Goal: Information Seeking & Learning: Learn about a topic

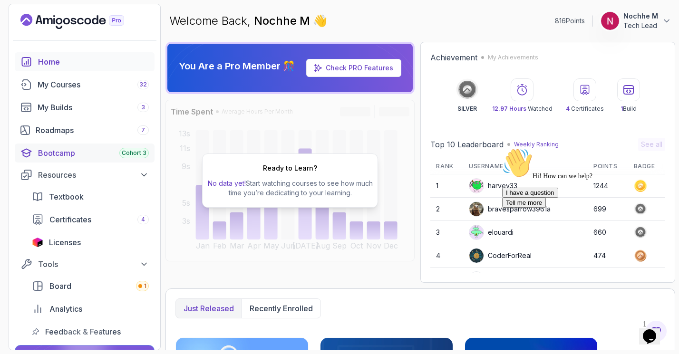
click at [91, 154] on div "Bootcamp Cohort 3" at bounding box center [93, 152] width 111 height 11
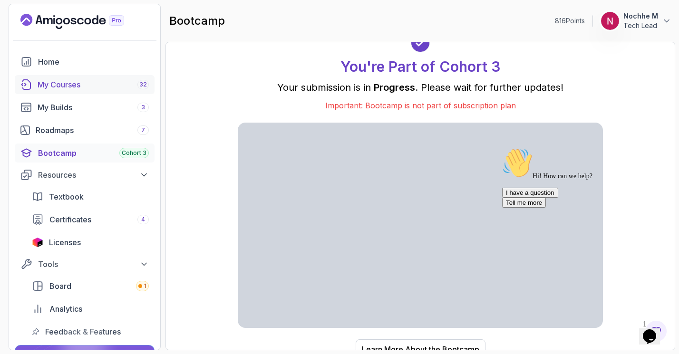
click at [57, 88] on div "My Courses 32" at bounding box center [93, 84] width 111 height 11
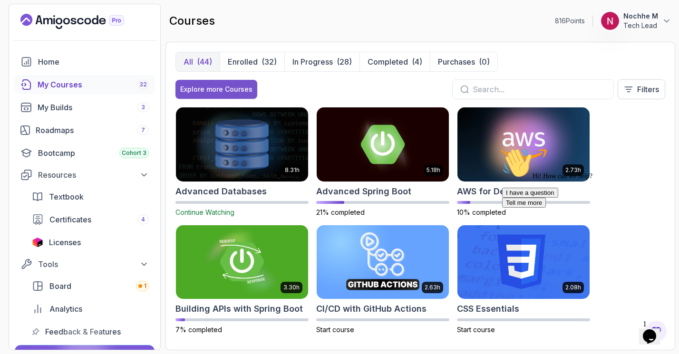
click at [241, 85] on div "Explore more Courses" at bounding box center [216, 90] width 72 height 10
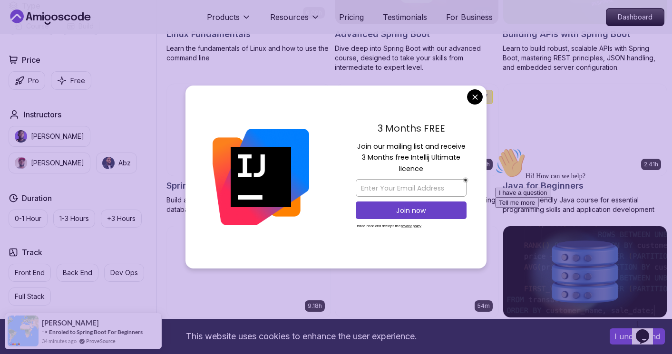
scroll to position [455, 0]
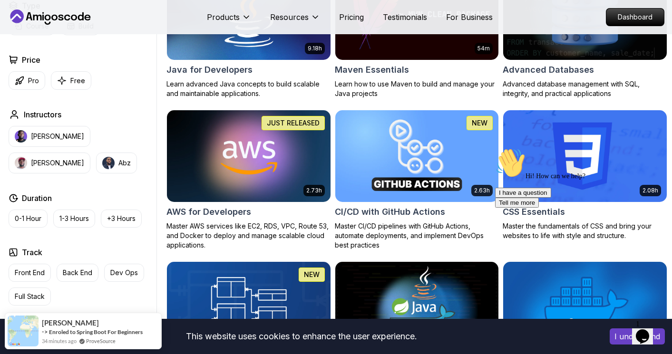
scroll to position [629, 0]
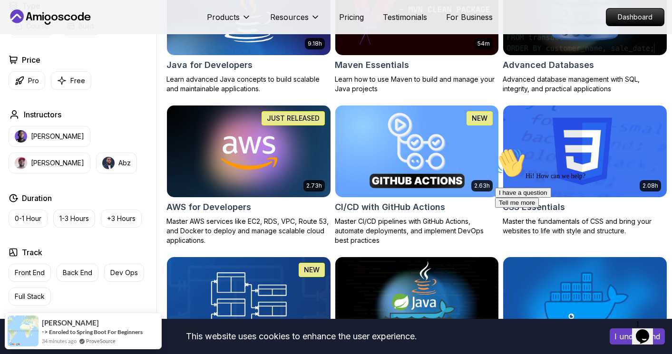
click at [431, 206] on h2 "CI/CD with GitHub Actions" at bounding box center [390, 207] width 110 height 13
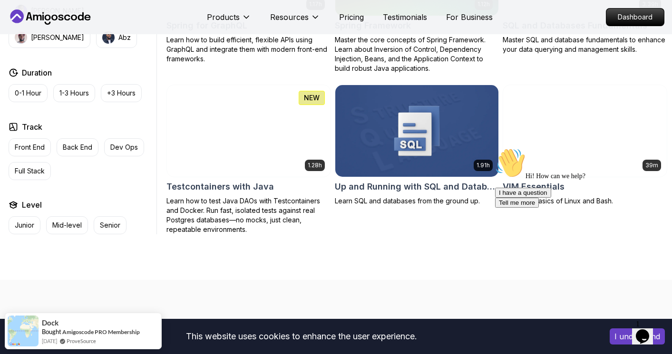
scroll to position [2488, 0]
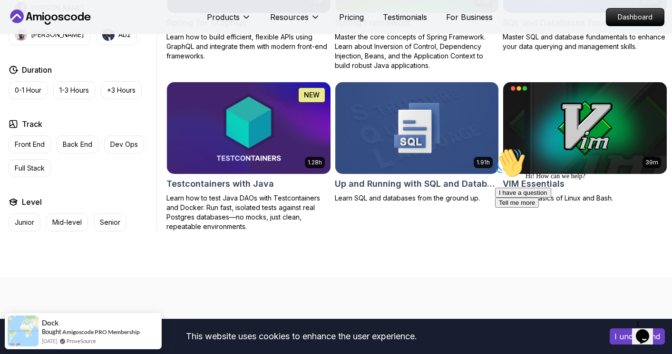
click at [495, 148] on icon "Chat attention grabber" at bounding box center [495, 148] width 0 height 0
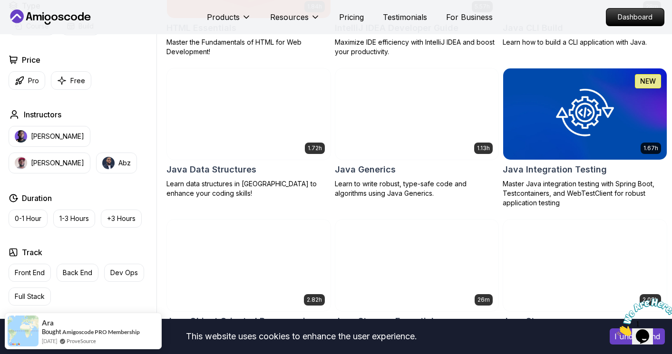
scroll to position [1263, 0]
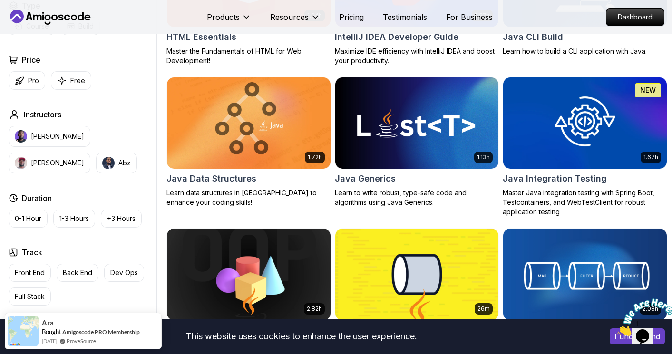
click at [548, 177] on h2 "Java Integration Testing" at bounding box center [555, 178] width 104 height 13
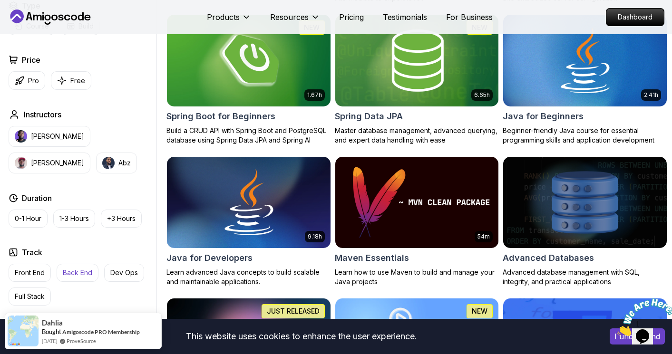
scroll to position [437, 0]
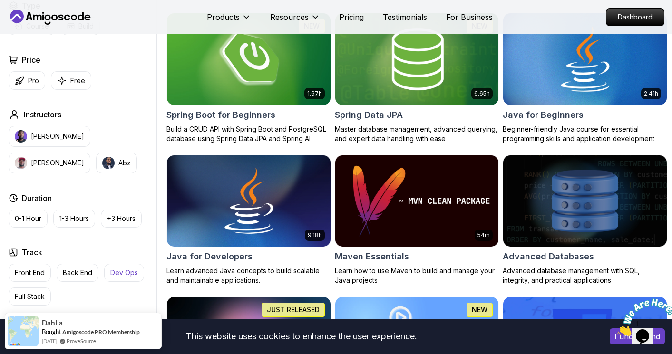
click at [121, 275] on p "Dev Ops" at bounding box center [124, 273] width 28 height 10
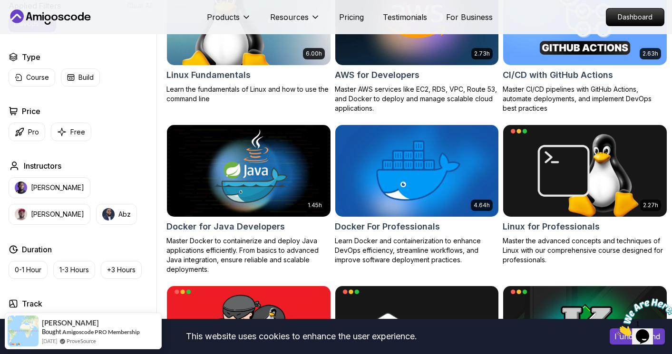
scroll to position [332, 0]
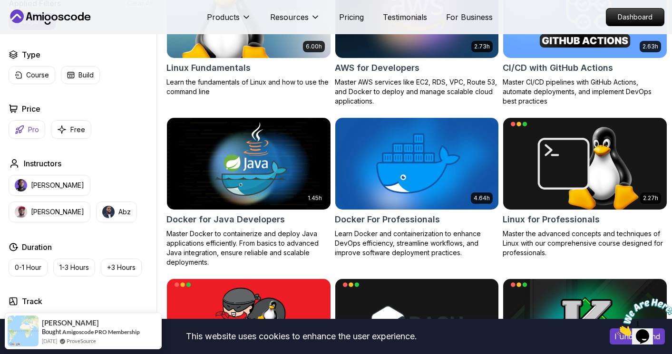
click at [23, 131] on icon "button" at bounding box center [20, 130] width 10 height 10
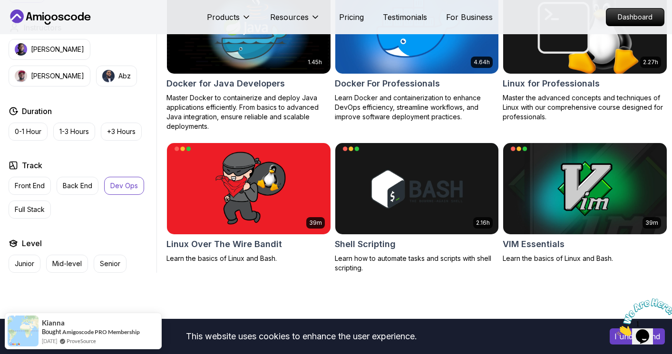
scroll to position [470, 0]
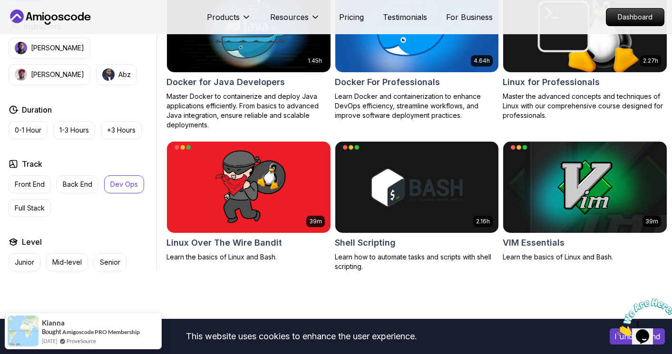
click at [123, 183] on p "Dev Ops" at bounding box center [124, 185] width 28 height 10
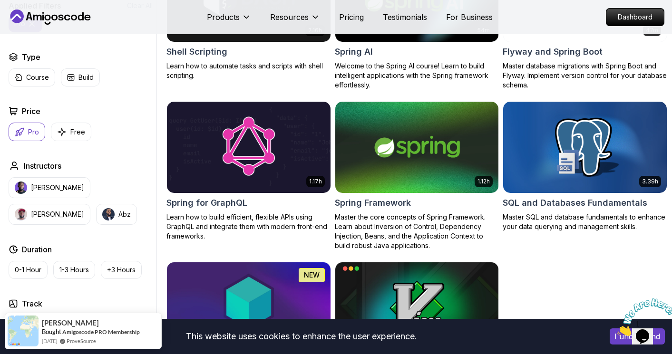
scroll to position [1992, 0]
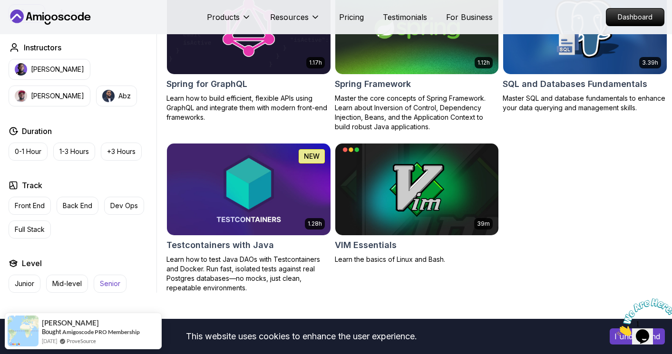
click at [117, 279] on p "Senior" at bounding box center [110, 284] width 20 height 10
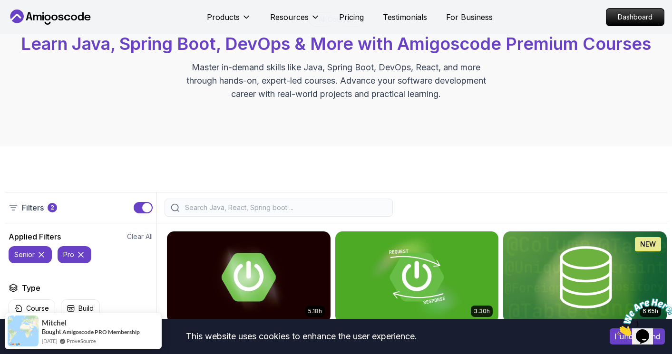
scroll to position [62, 0]
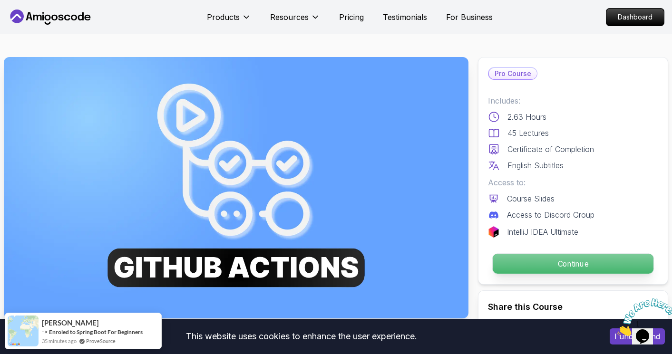
click at [554, 263] on p "Continue" at bounding box center [573, 264] width 161 height 20
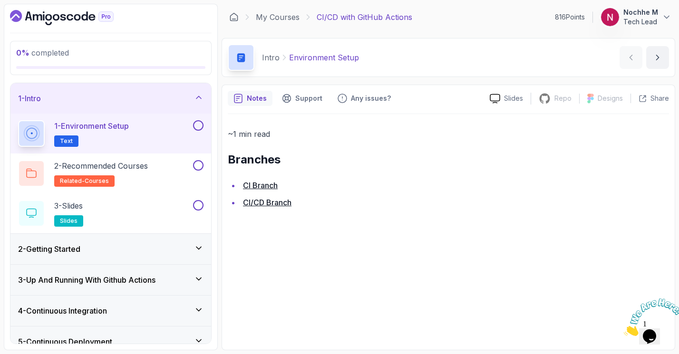
click at [269, 185] on link "CI Branch" at bounding box center [260, 186] width 35 height 10
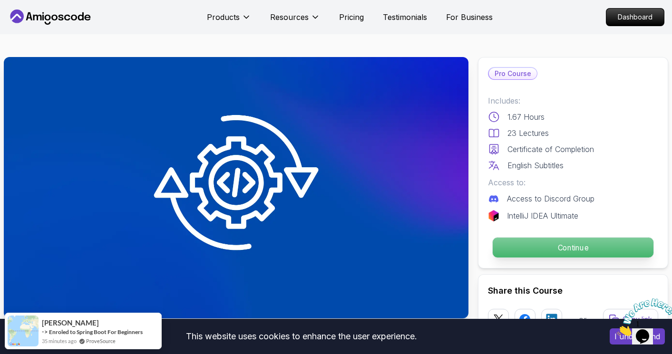
click at [534, 248] on p "Continue" at bounding box center [573, 248] width 161 height 20
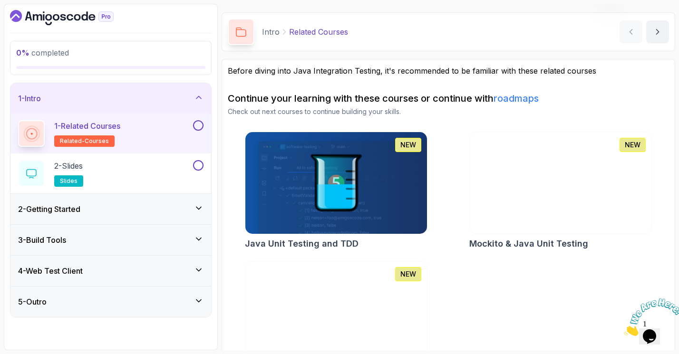
scroll to position [64, 0]
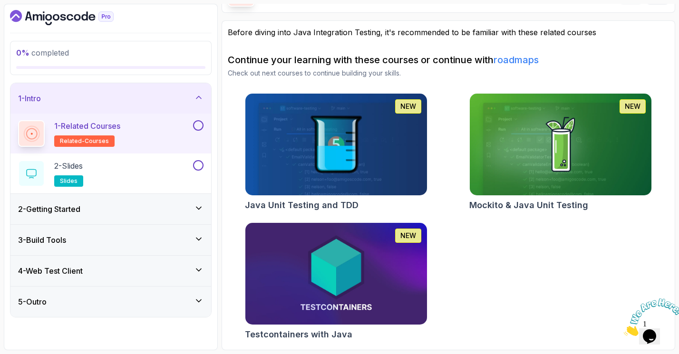
click at [127, 210] on div "2 - Getting Started" at bounding box center [110, 209] width 185 height 11
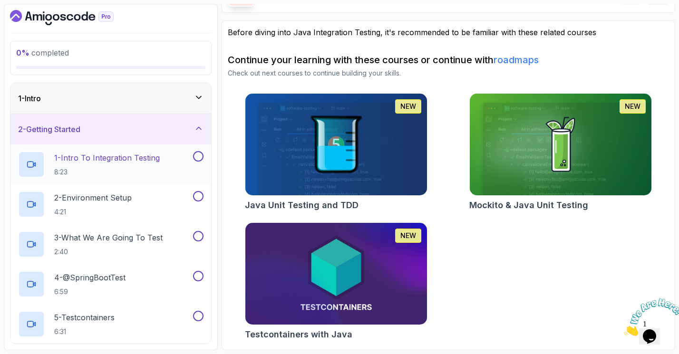
click at [96, 156] on p "1 - Intro To Integration Testing" at bounding box center [107, 157] width 106 height 11
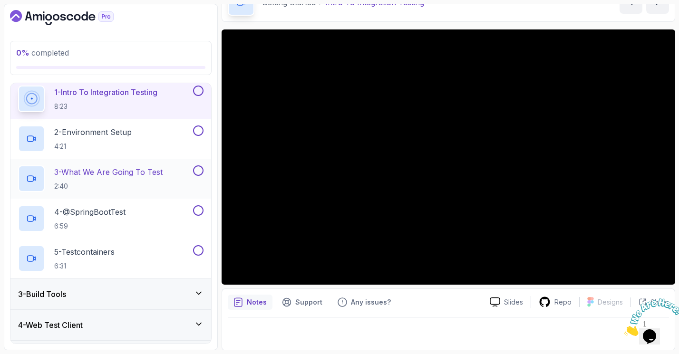
scroll to position [93, 0]
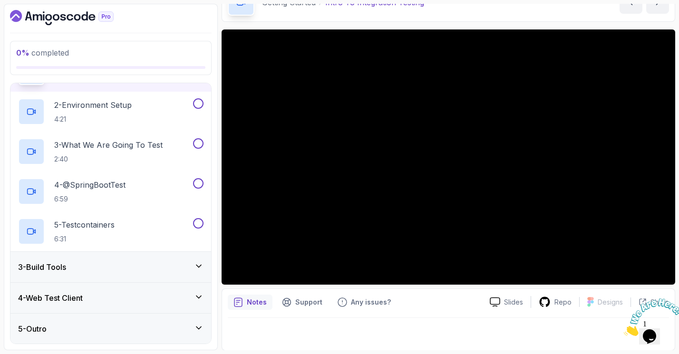
click at [132, 272] on div "3 - Build Tools" at bounding box center [110, 267] width 201 height 30
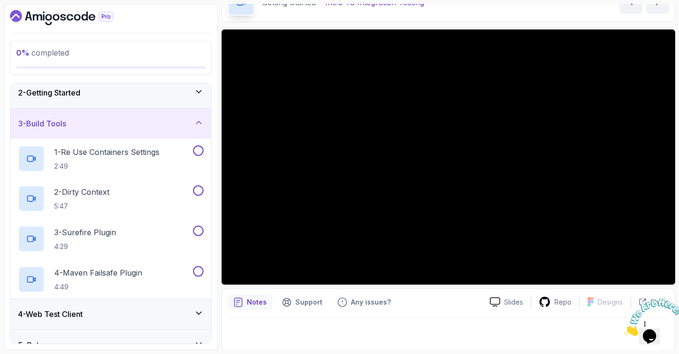
scroll to position [53, 0]
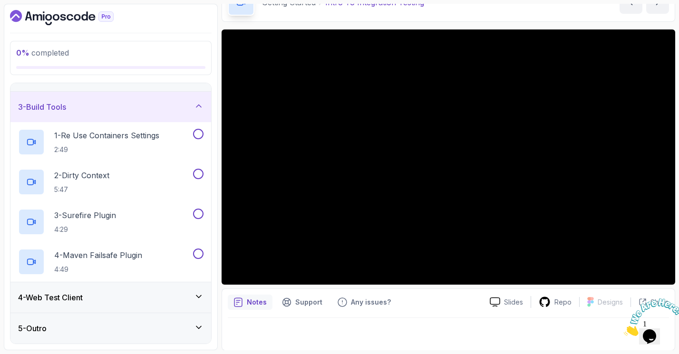
click at [120, 296] on div "4 - Web Test Client" at bounding box center [110, 297] width 185 height 11
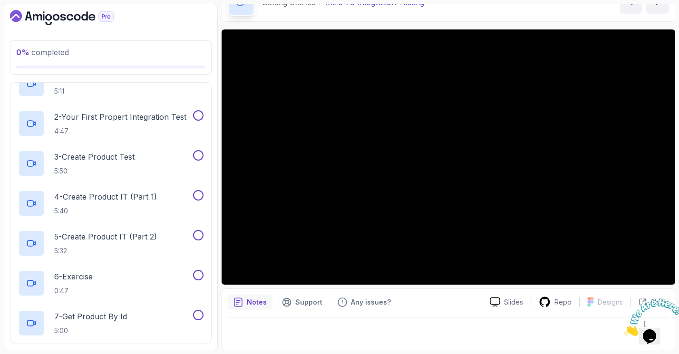
scroll to position [143, 0]
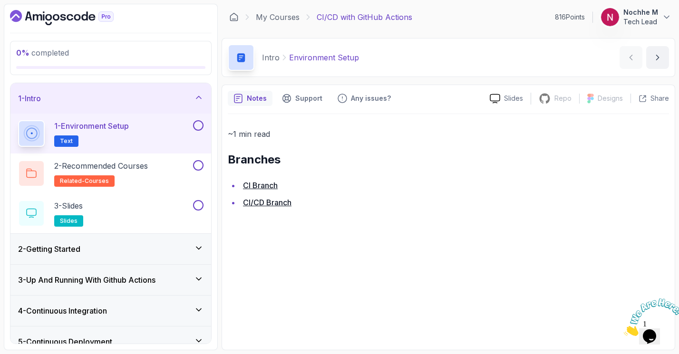
click at [266, 201] on link "CI/CD Branch" at bounding box center [267, 203] width 49 height 10
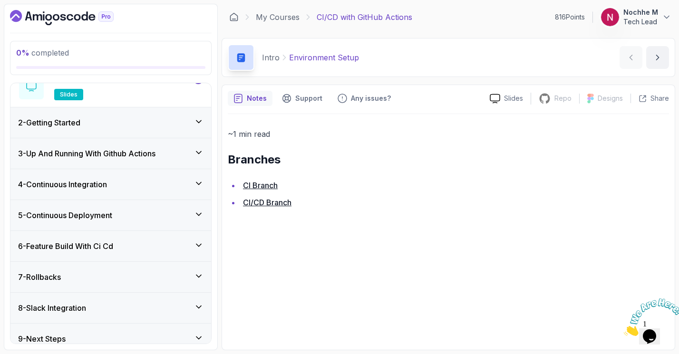
scroll to position [136, 0]
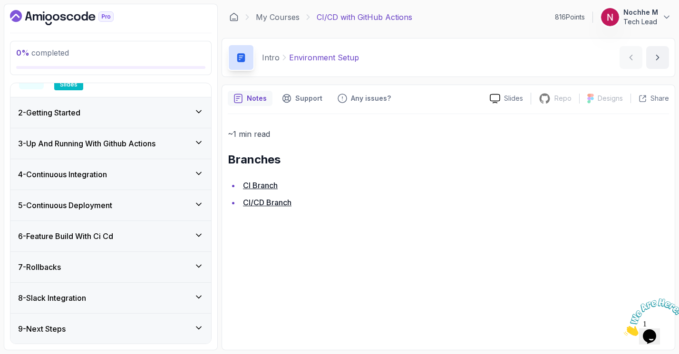
click at [110, 306] on div "8 - Slack Integration" at bounding box center [110, 298] width 201 height 30
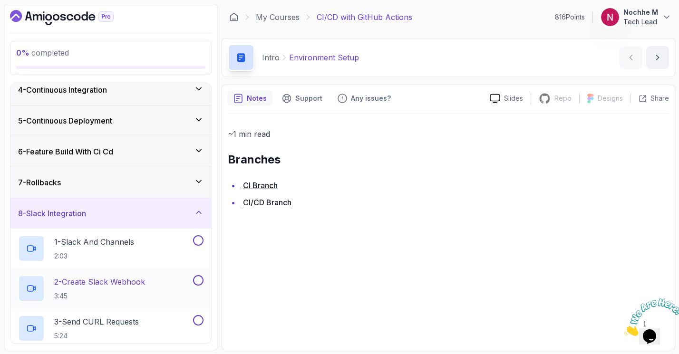
scroll to position [97, 0]
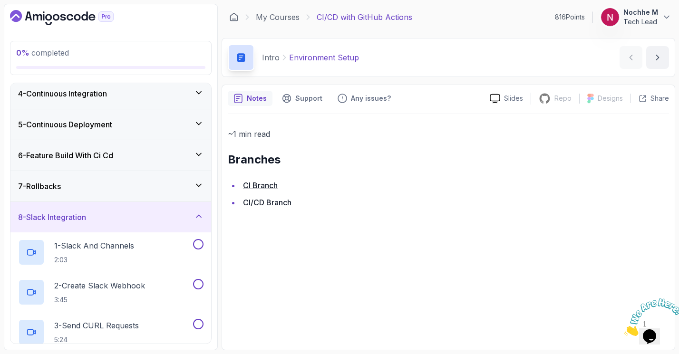
click at [115, 217] on div "8 - Slack Integration" at bounding box center [110, 217] width 185 height 11
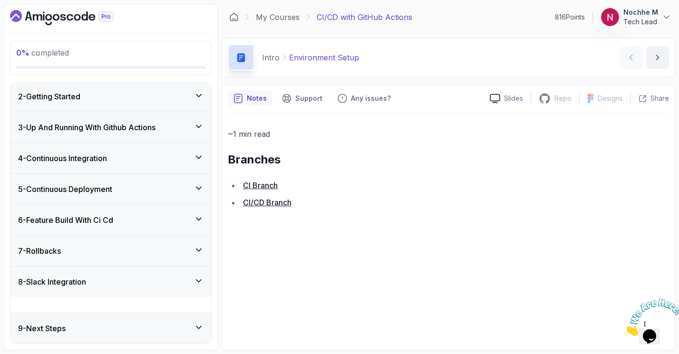
scroll to position [17, 0]
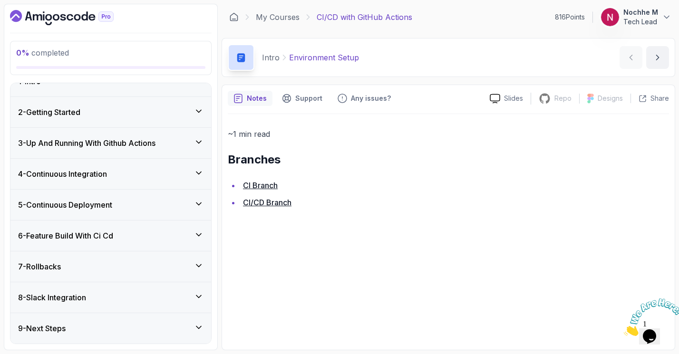
click at [99, 328] on div "9 - Next Steps" at bounding box center [110, 328] width 185 height 11
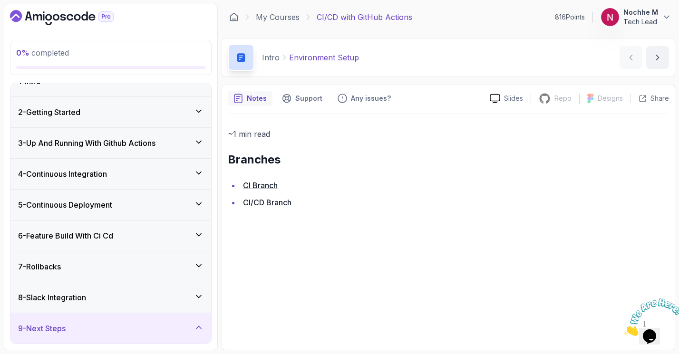
scroll to position [57, 0]
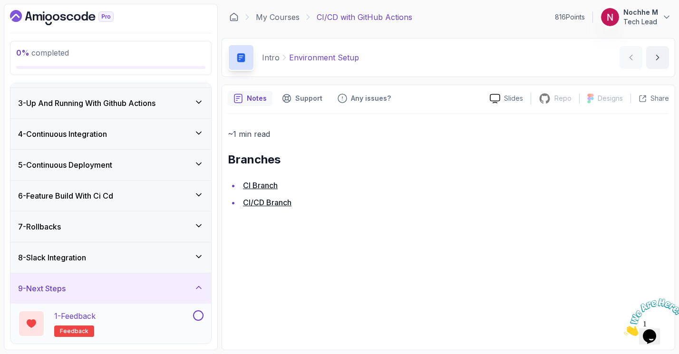
click at [94, 312] on p "1 - Feedback" at bounding box center [74, 316] width 41 height 11
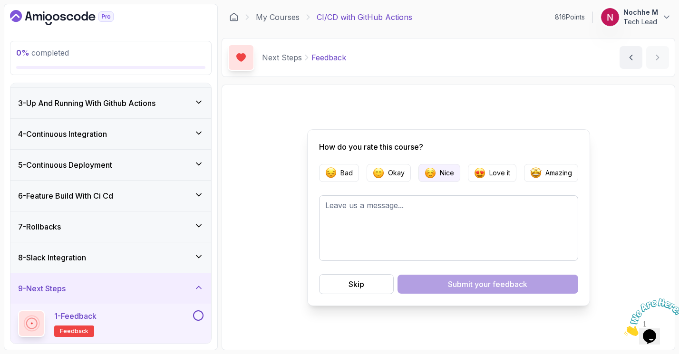
click at [446, 176] on p "Nice" at bounding box center [447, 173] width 14 height 10
